Goal: Task Accomplishment & Management: Manage account settings

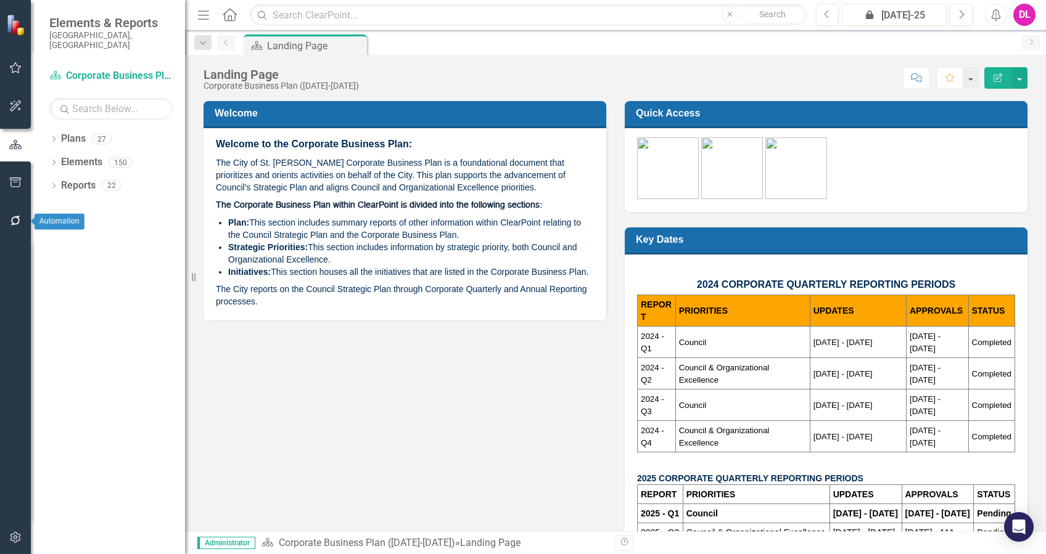
click at [13, 227] on button "button" at bounding box center [16, 221] width 28 height 26
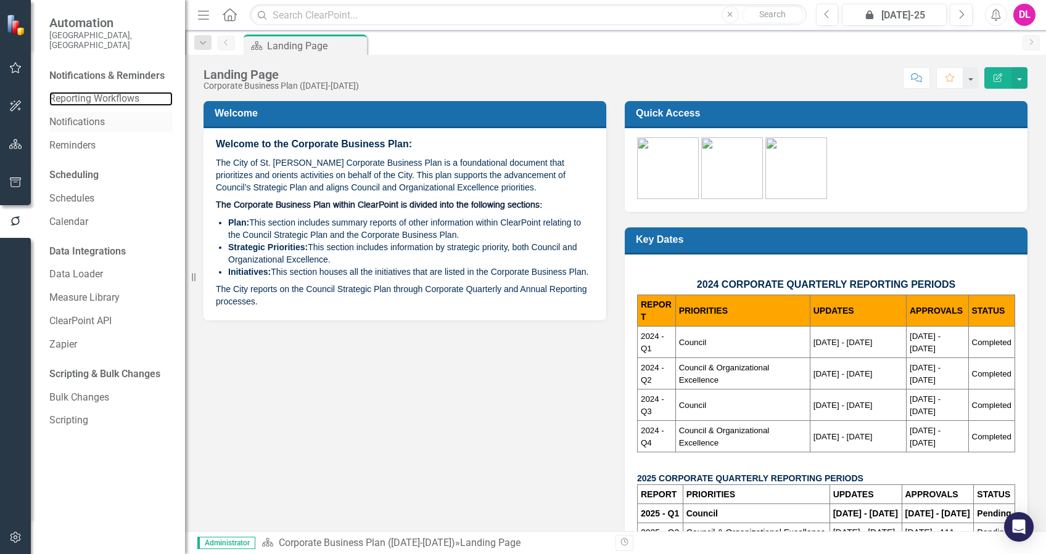
drag, startPoint x: 107, startPoint y: 84, endPoint x: 146, endPoint y: 104, distance: 42.7
click at [107, 92] on link "Reporting Workflows" at bounding box center [110, 99] width 123 height 14
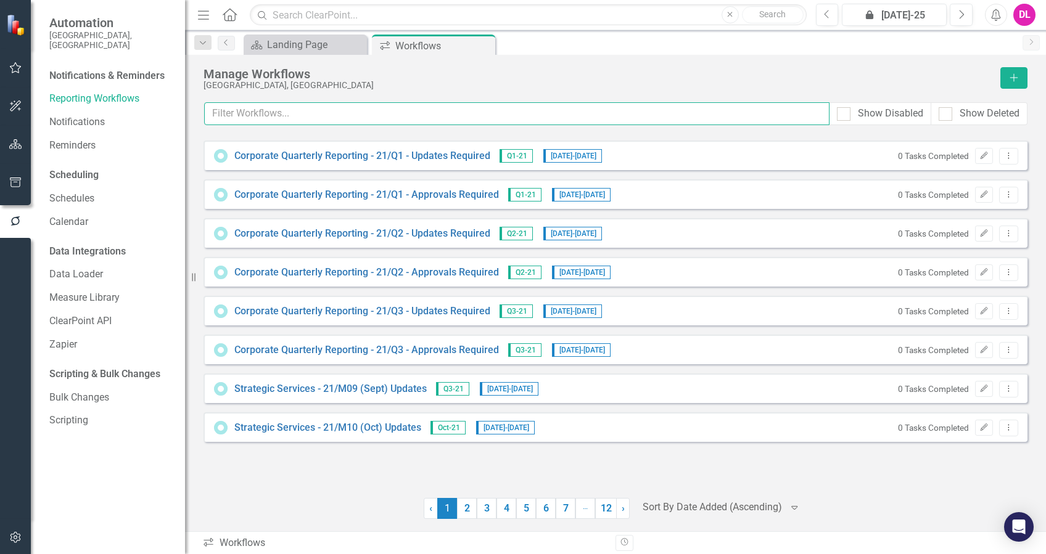
click at [357, 113] on input "text" at bounding box center [516, 113] width 625 height 23
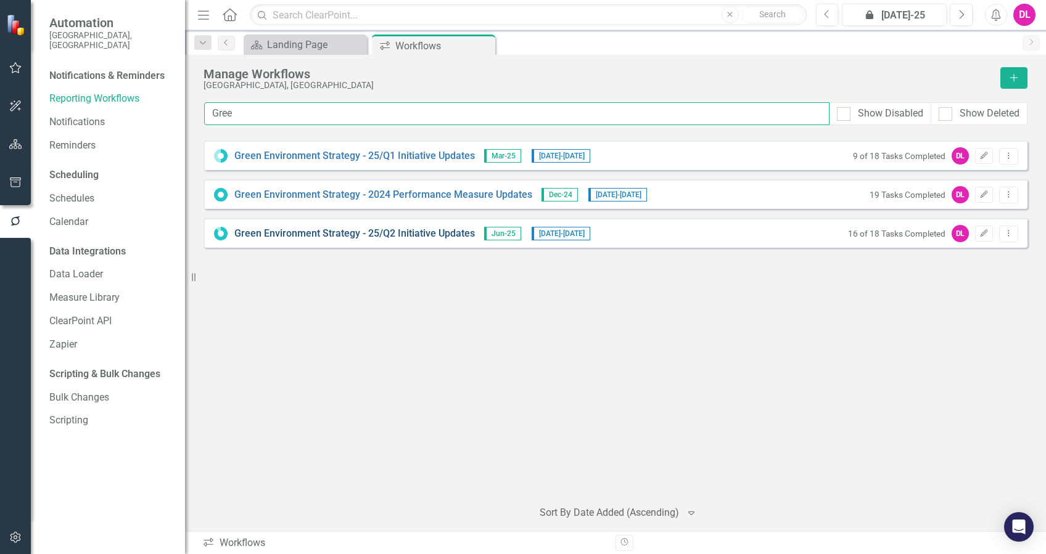
type input "Gree"
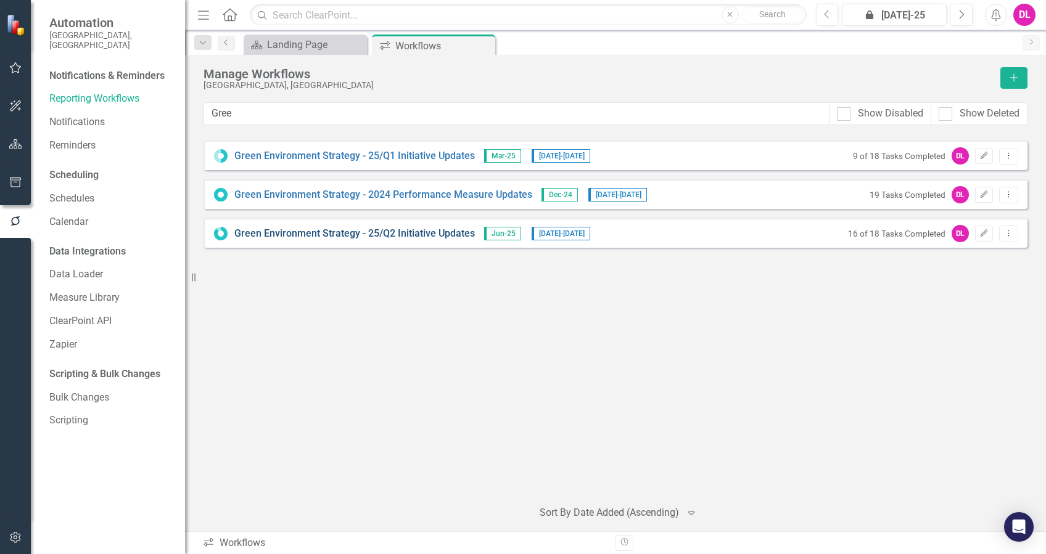
click at [398, 238] on link "Green Environment Strategy - 25/Q2 Initiative Updates" at bounding box center [354, 234] width 241 height 14
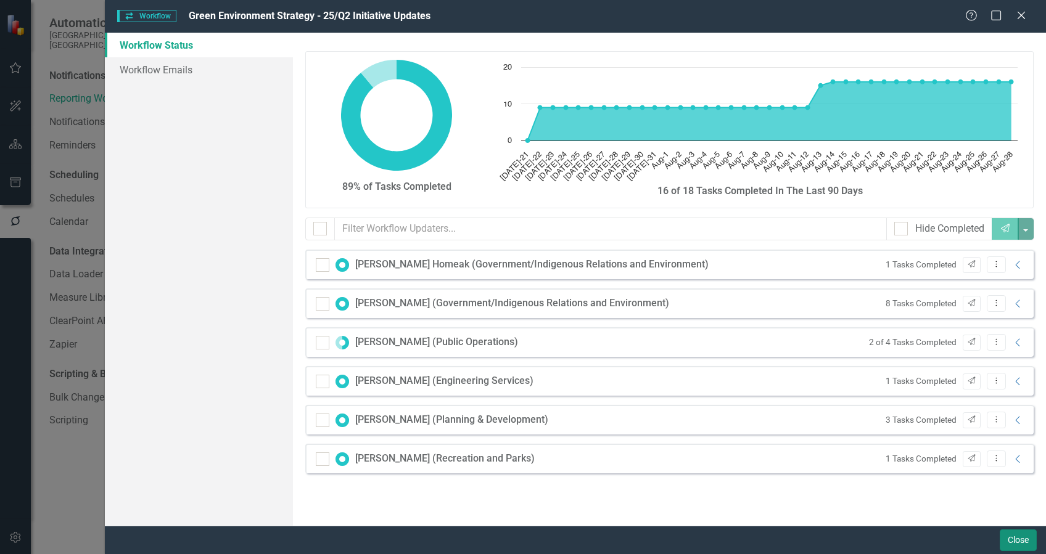
click at [1011, 539] on button "Close" at bounding box center [1018, 541] width 37 height 22
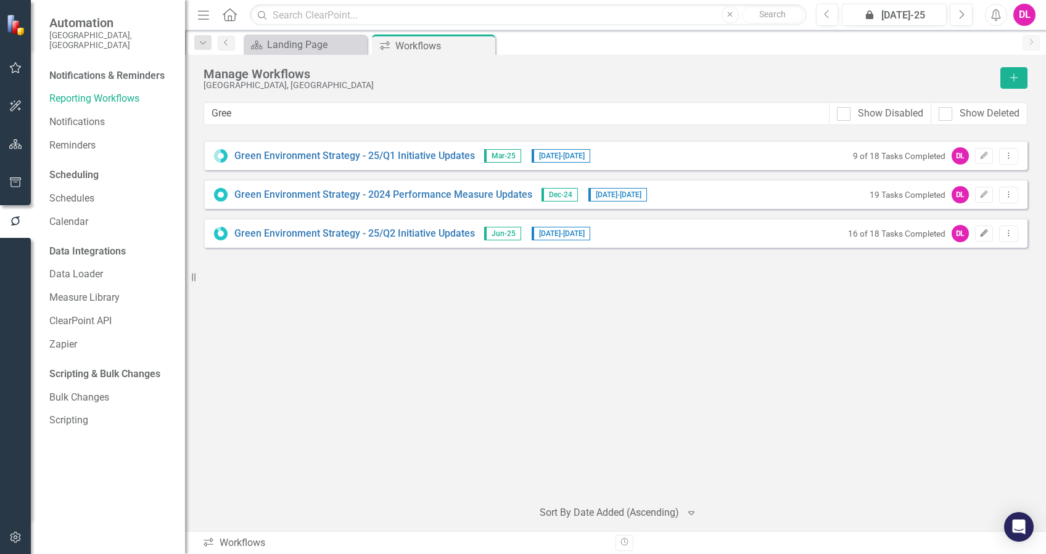
click at [989, 236] on button "Edit" at bounding box center [984, 234] width 18 height 16
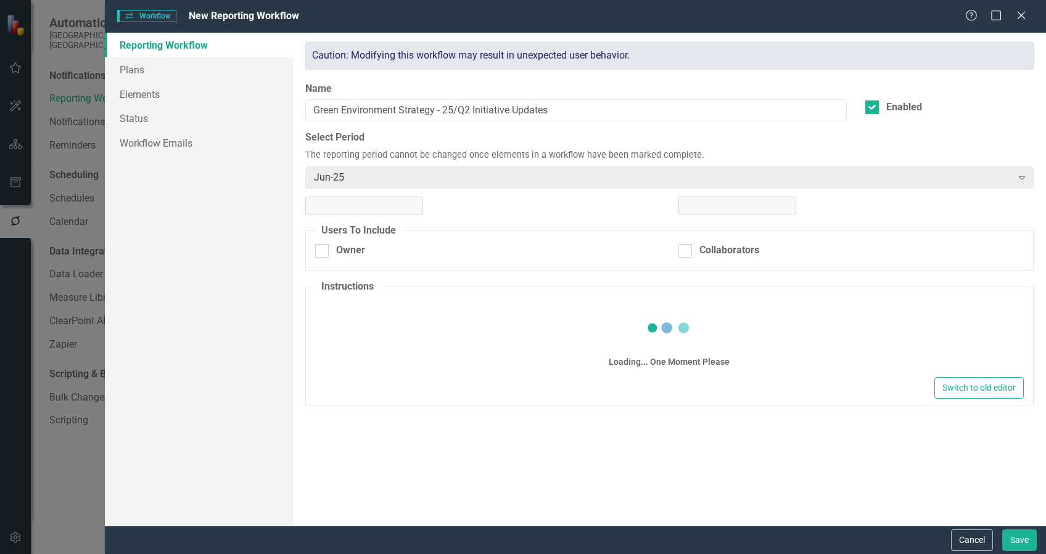
checkbox input "true"
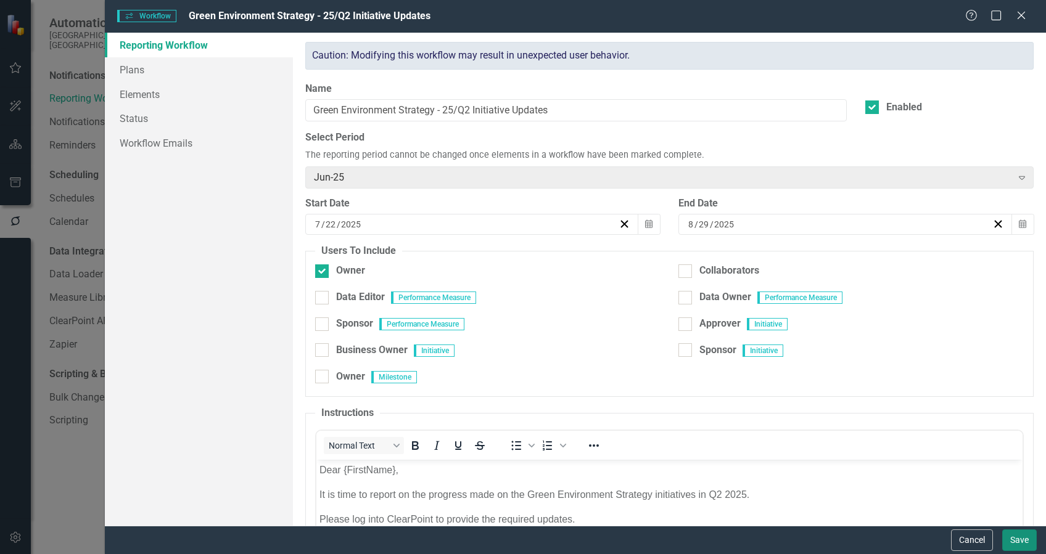
click at [1014, 544] on button "Save" at bounding box center [1019, 541] width 35 height 22
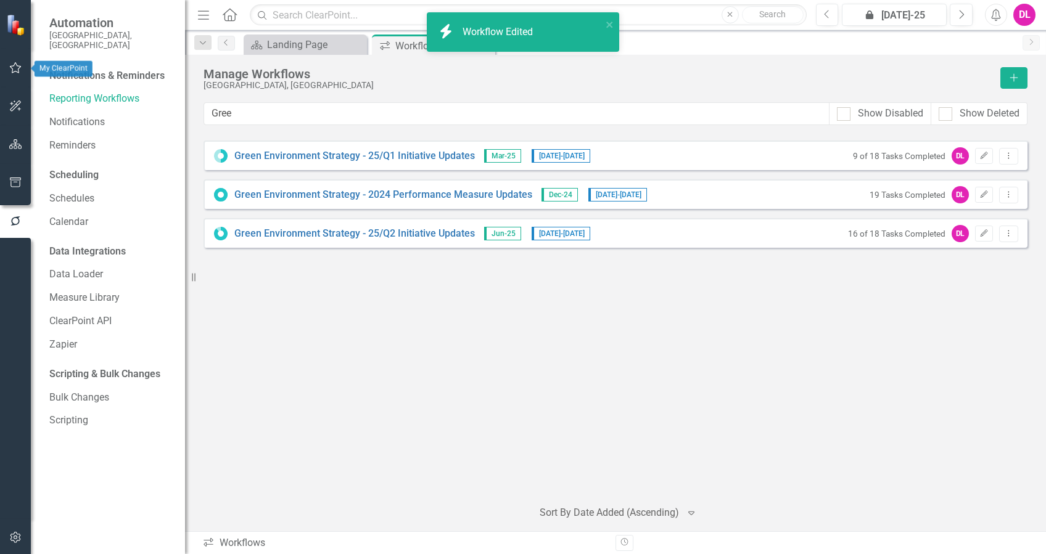
click at [20, 105] on icon "button" at bounding box center [15, 106] width 13 height 10
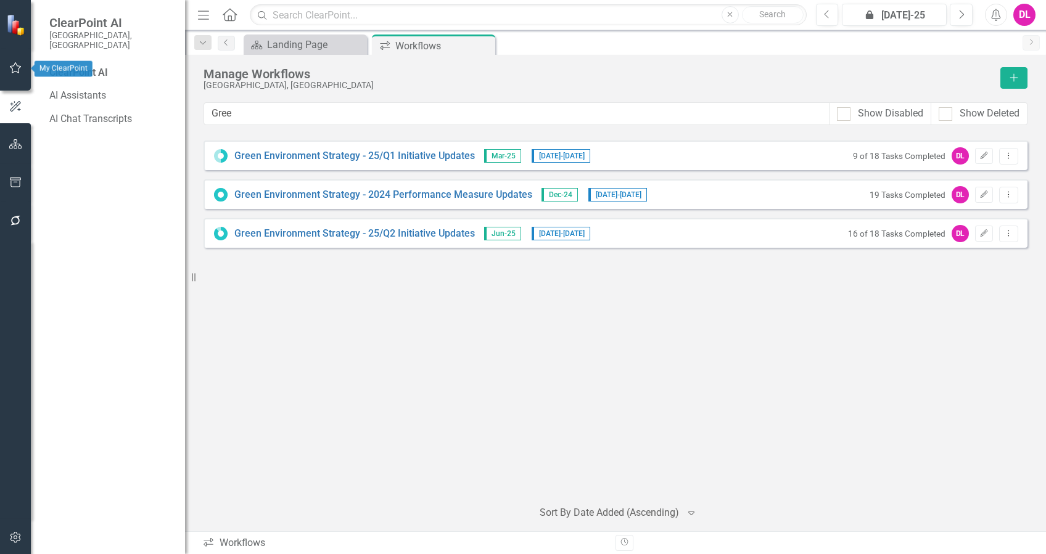
click at [19, 80] on button "button" at bounding box center [16, 69] width 28 height 26
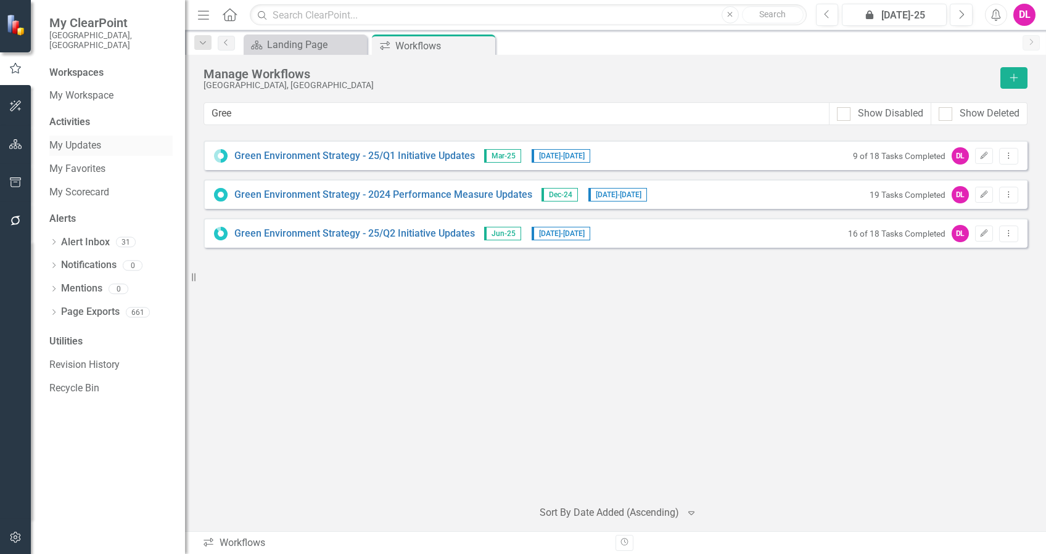
click at [65, 139] on link "My Updates" at bounding box center [110, 146] width 123 height 14
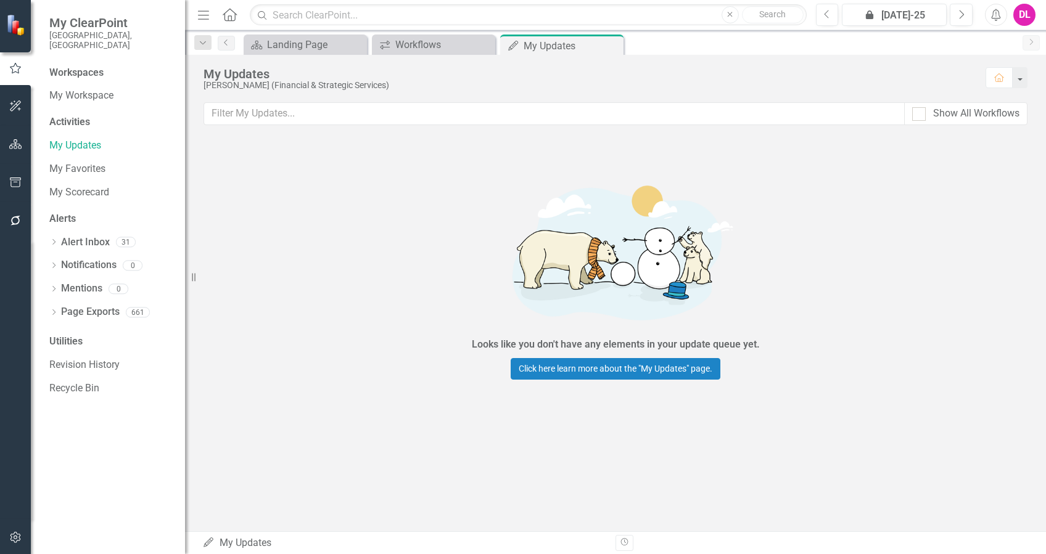
click at [909, 110] on div "Show All Workflows" at bounding box center [965, 113] width 123 height 23
click at [915, 112] on input "Show All Workflows" at bounding box center [916, 111] width 8 height 8
checkbox input "true"
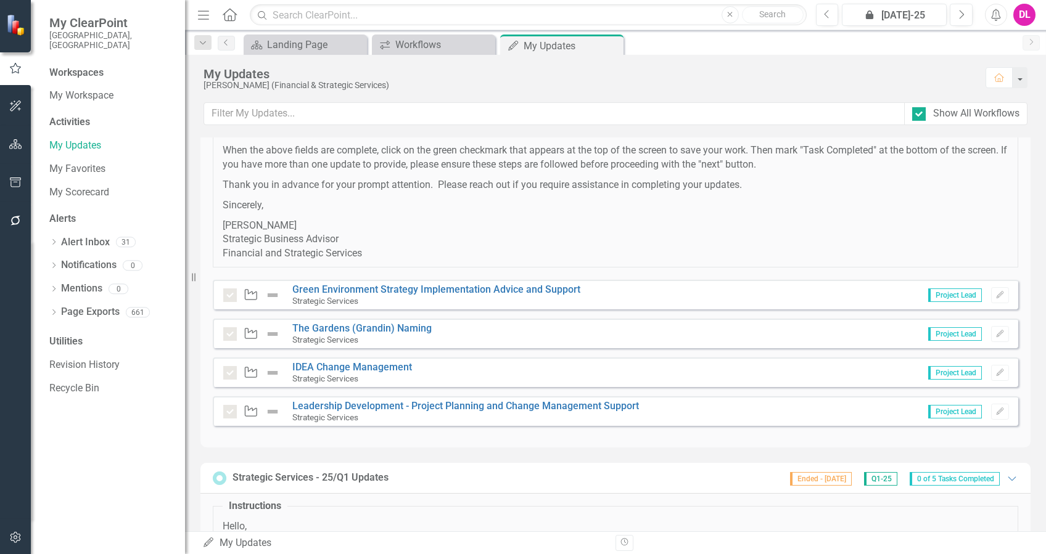
scroll to position [6547, 0]
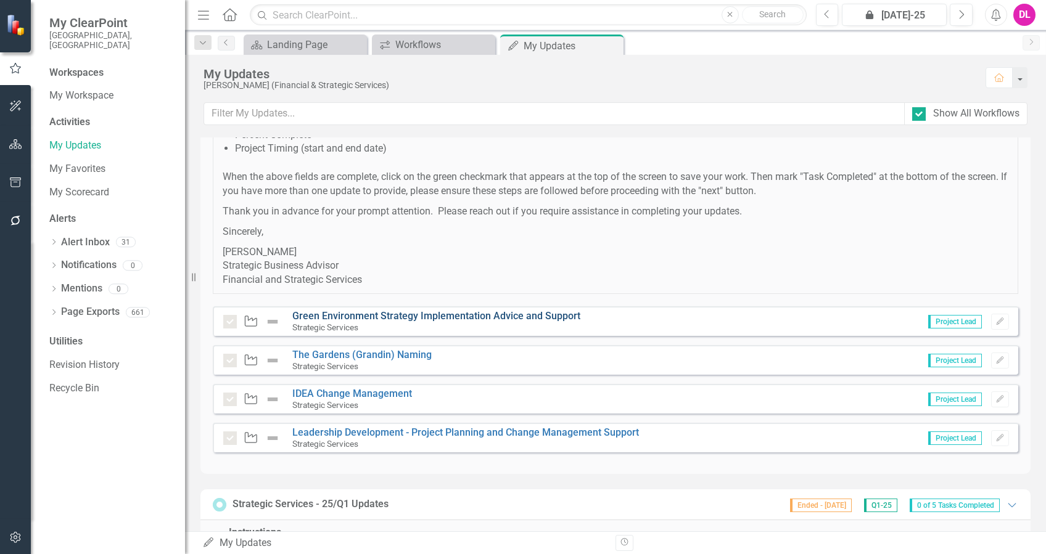
click at [369, 314] on link "Green Environment Strategy Implementation Advice and Support" at bounding box center [436, 316] width 288 height 12
